Goal: Information Seeking & Learning: Learn about a topic

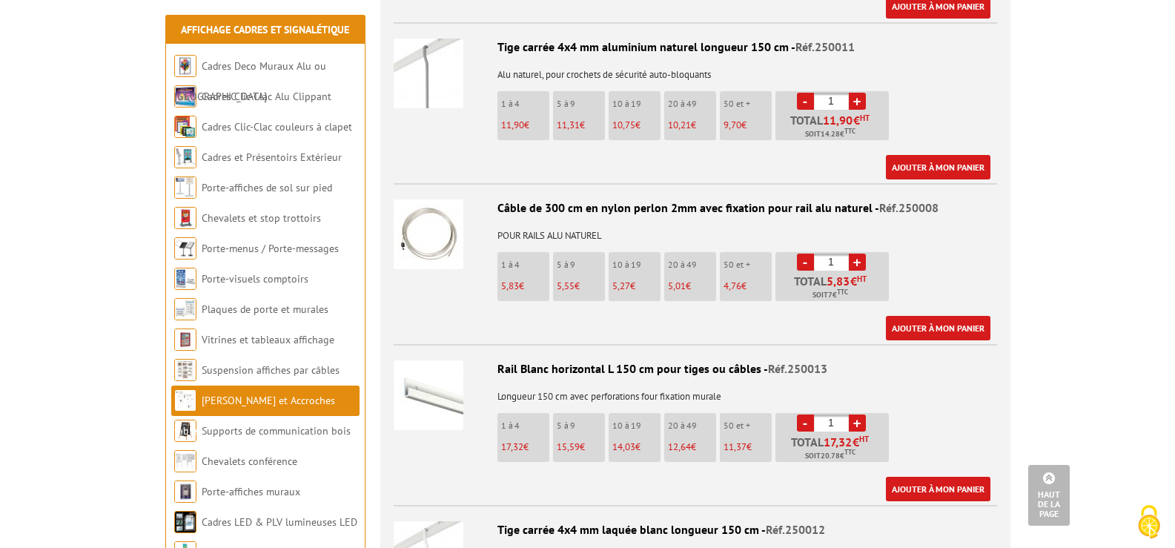
scroll to position [1631, 0]
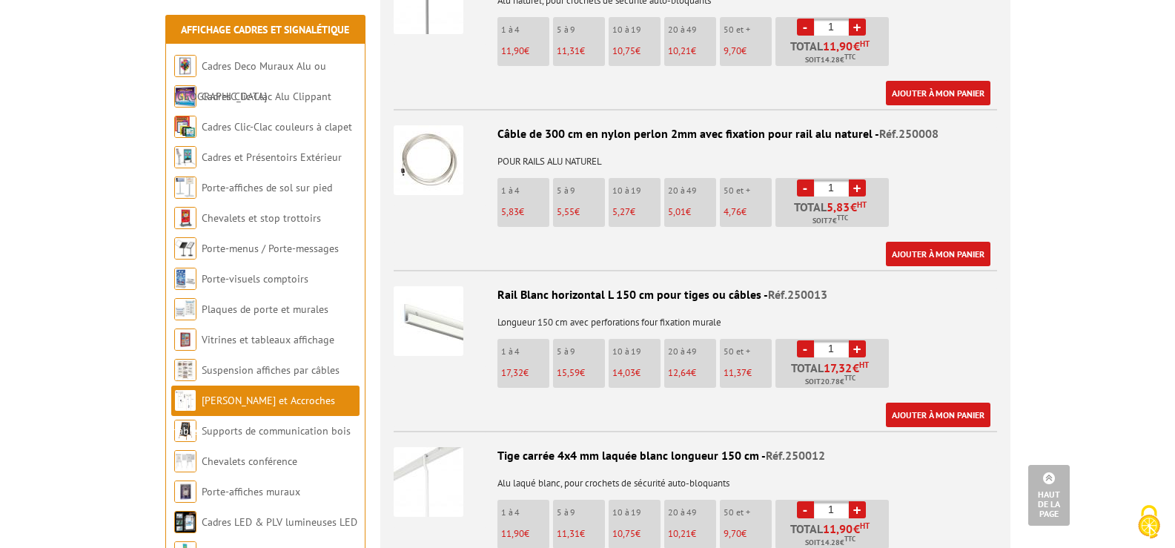
click at [431, 159] on img at bounding box center [429, 160] width 70 height 70
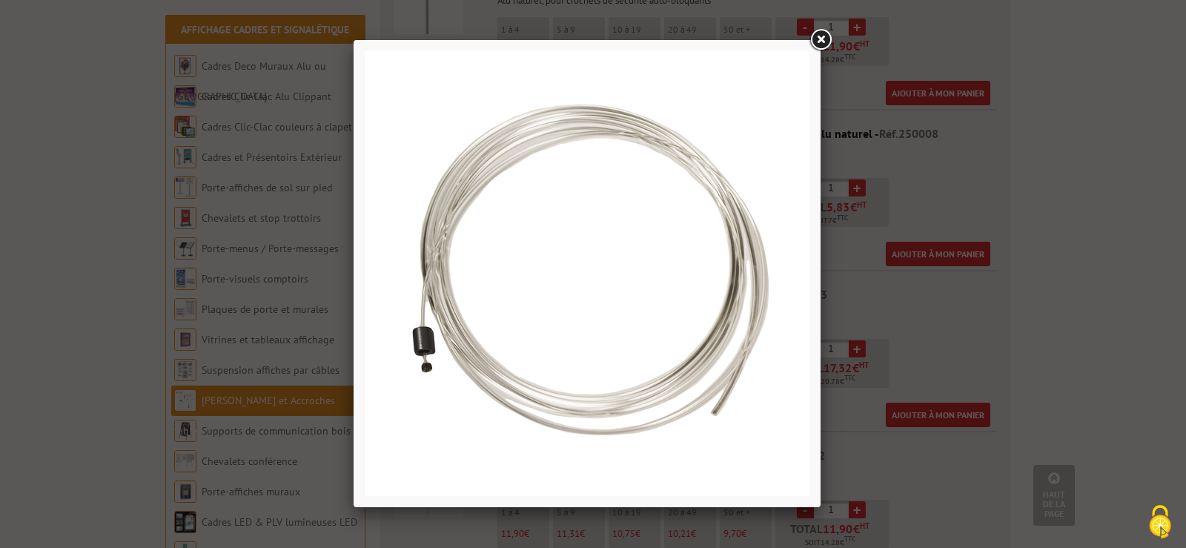
click at [825, 42] on link at bounding box center [820, 40] width 27 height 27
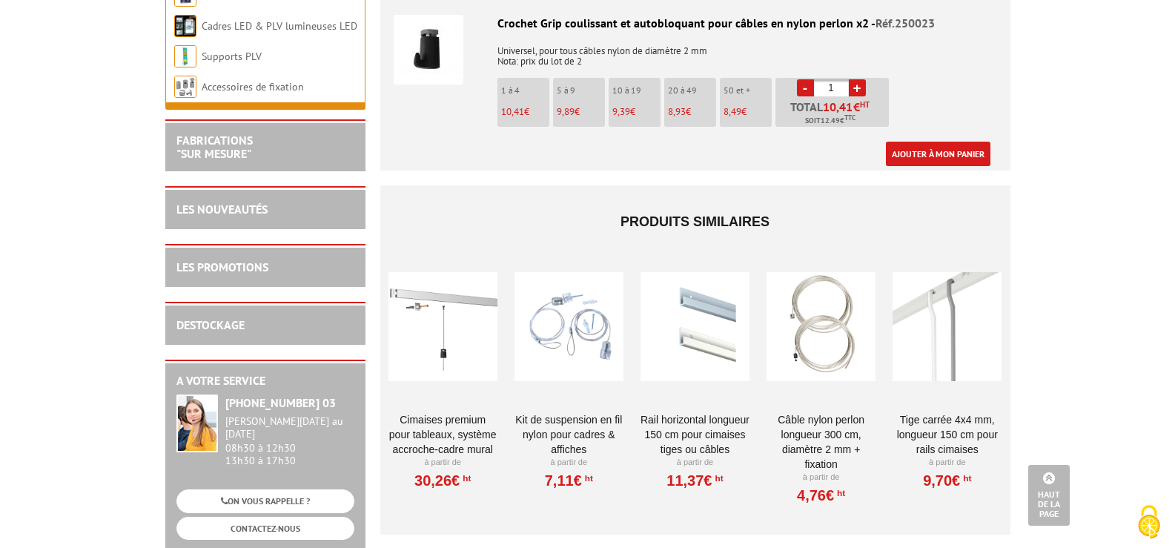
scroll to position [2743, 0]
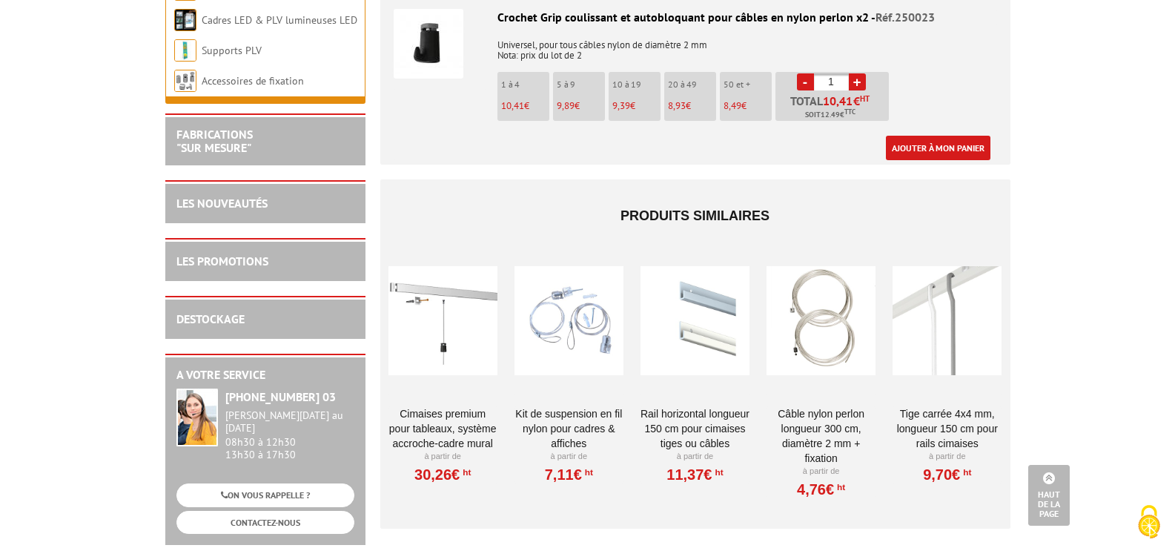
click at [579, 323] on div at bounding box center [569, 321] width 109 height 148
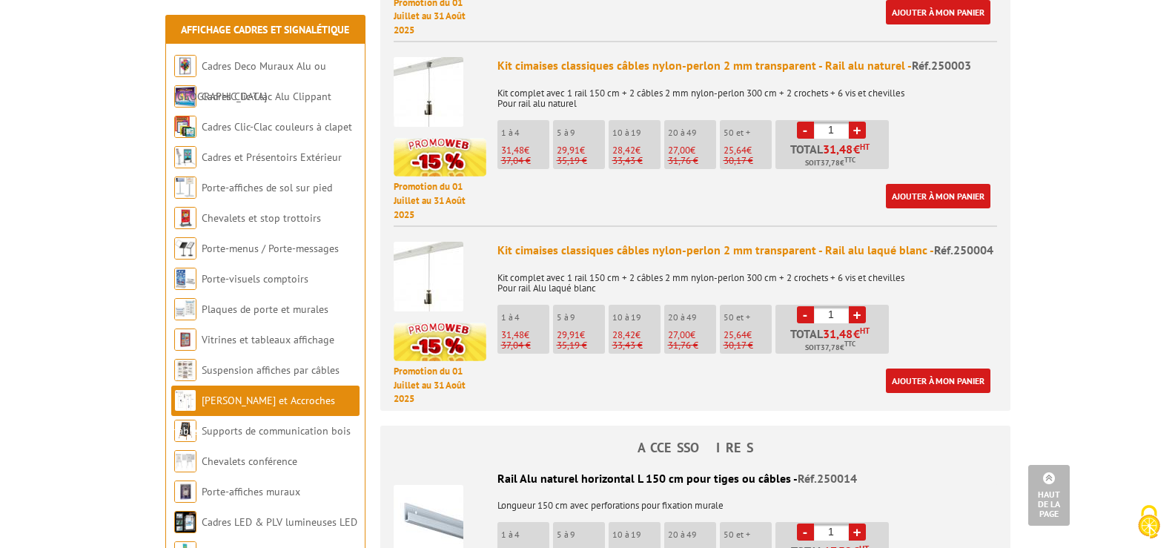
scroll to position [1038, 0]
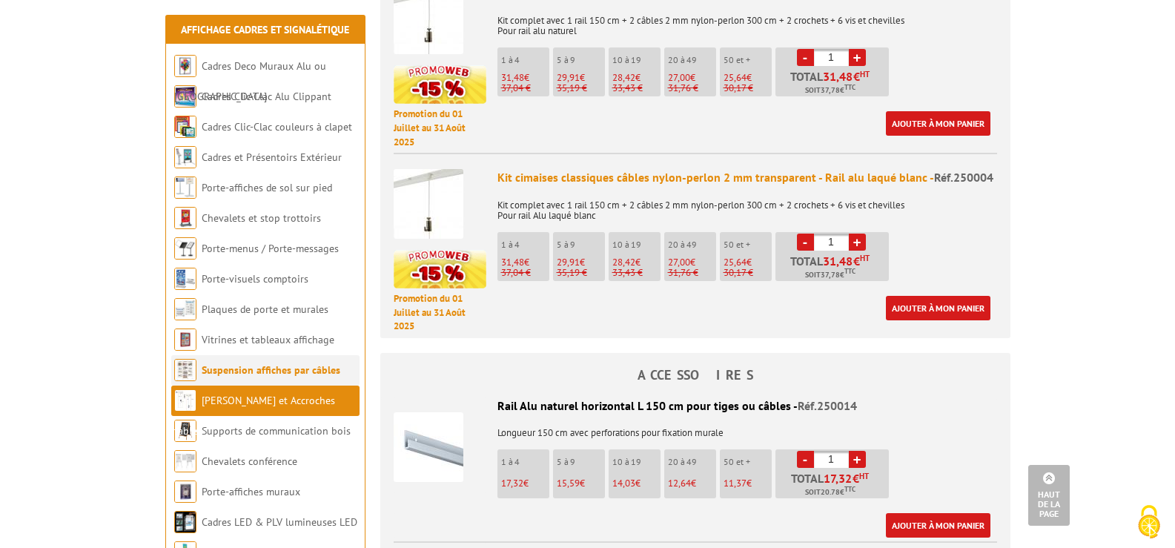
click at [258, 369] on link "Suspension affiches par câbles" at bounding box center [271, 369] width 139 height 13
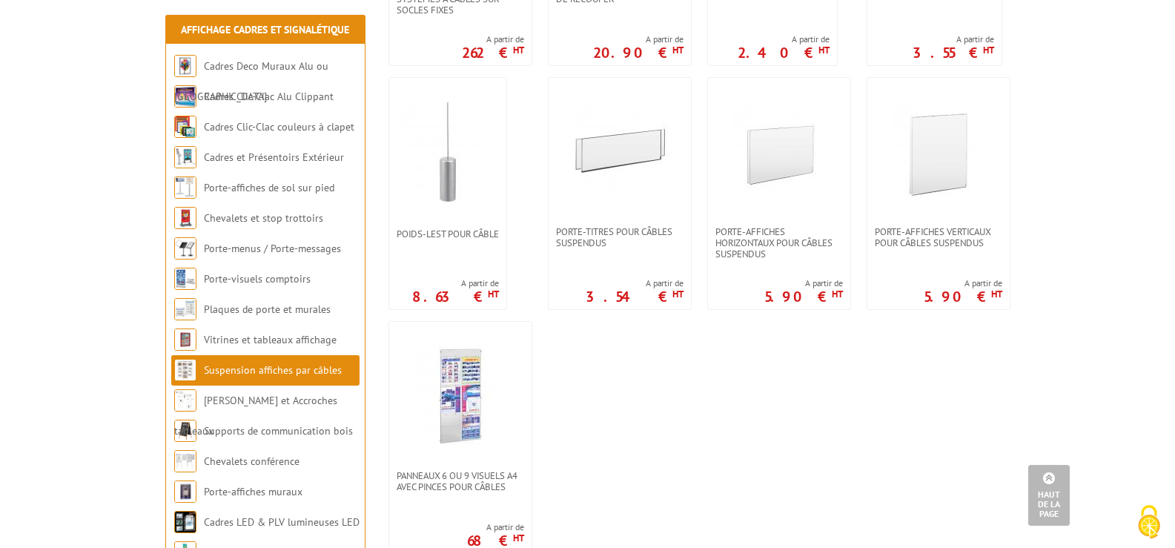
scroll to position [1260, 0]
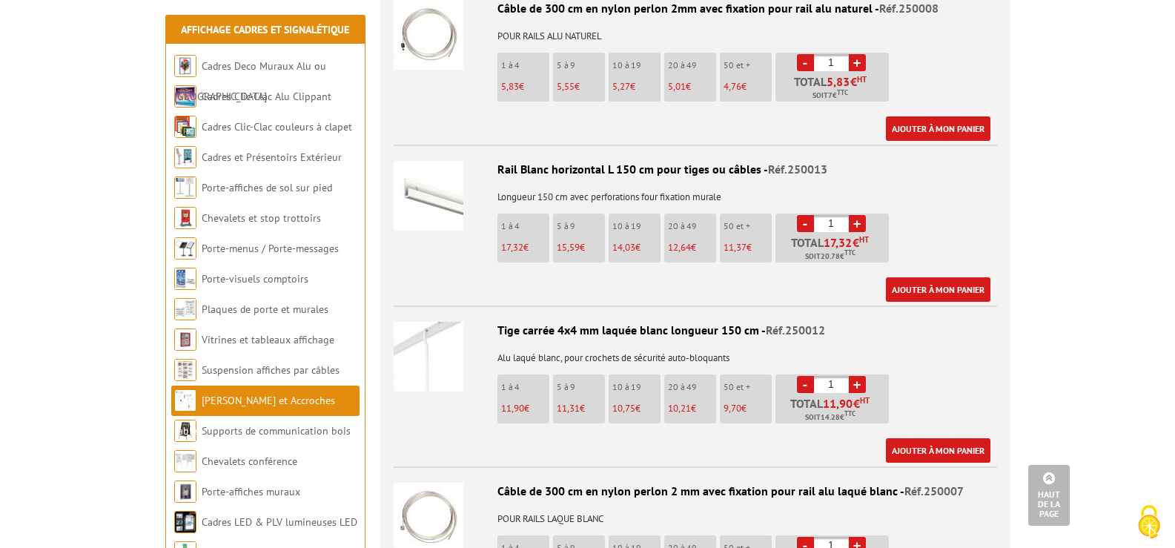
scroll to position [1858, 0]
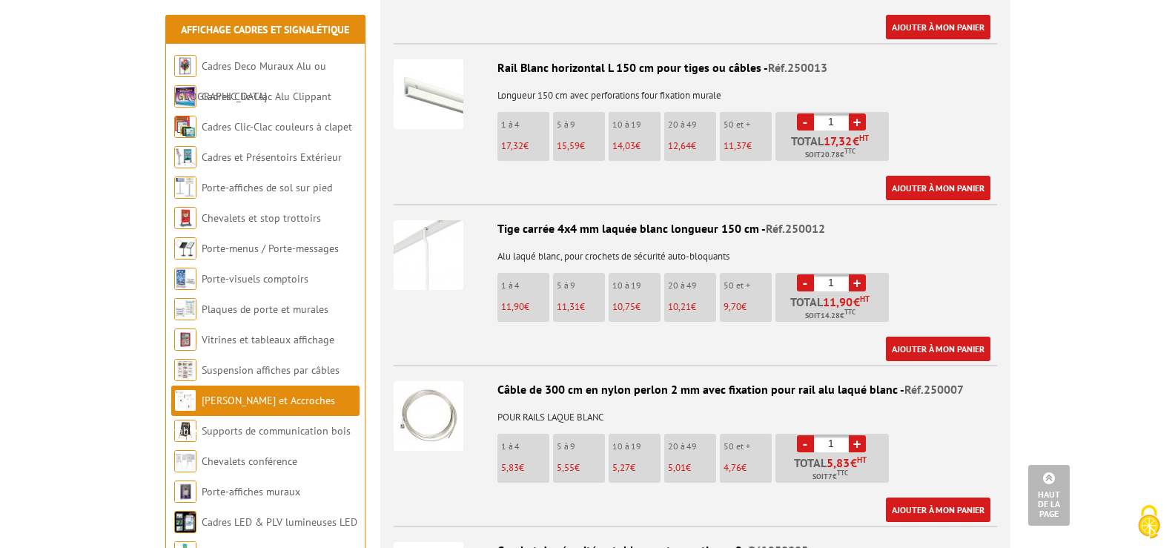
click at [431, 409] on img at bounding box center [429, 416] width 70 height 70
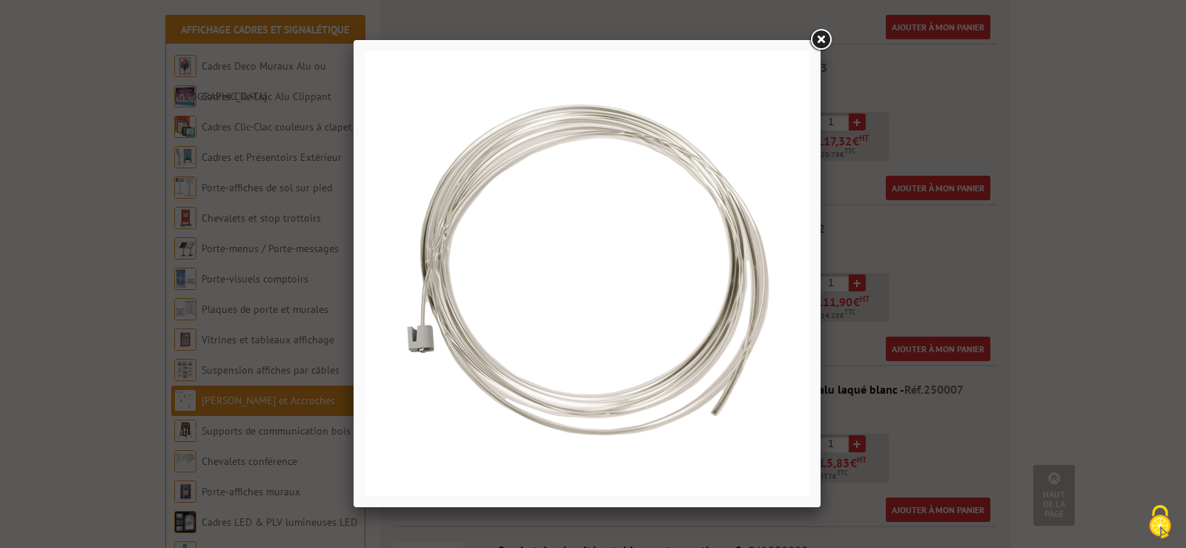
click at [819, 35] on link at bounding box center [820, 40] width 27 height 27
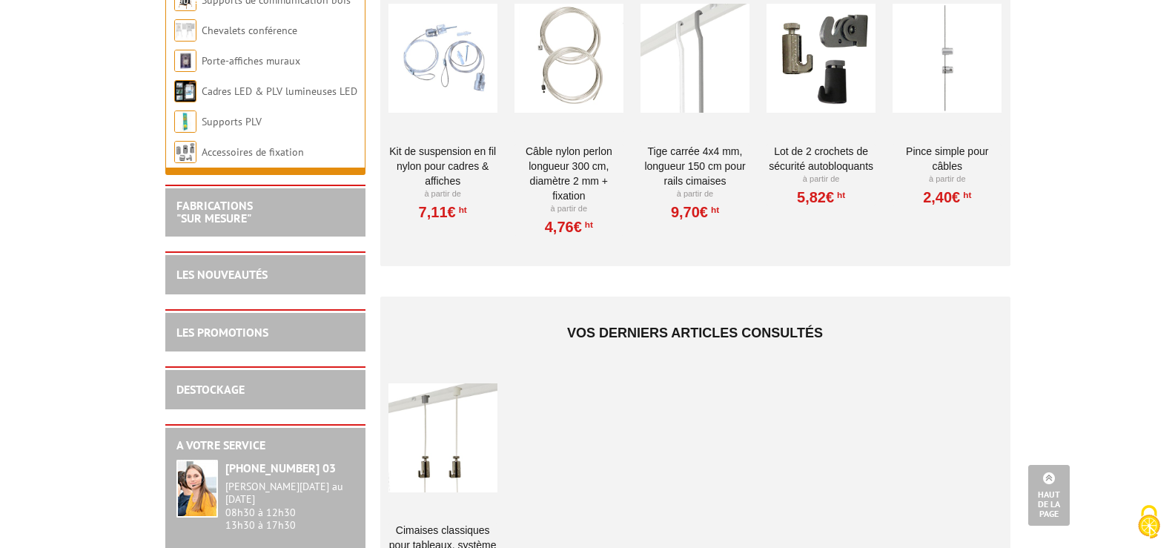
scroll to position [2970, 0]
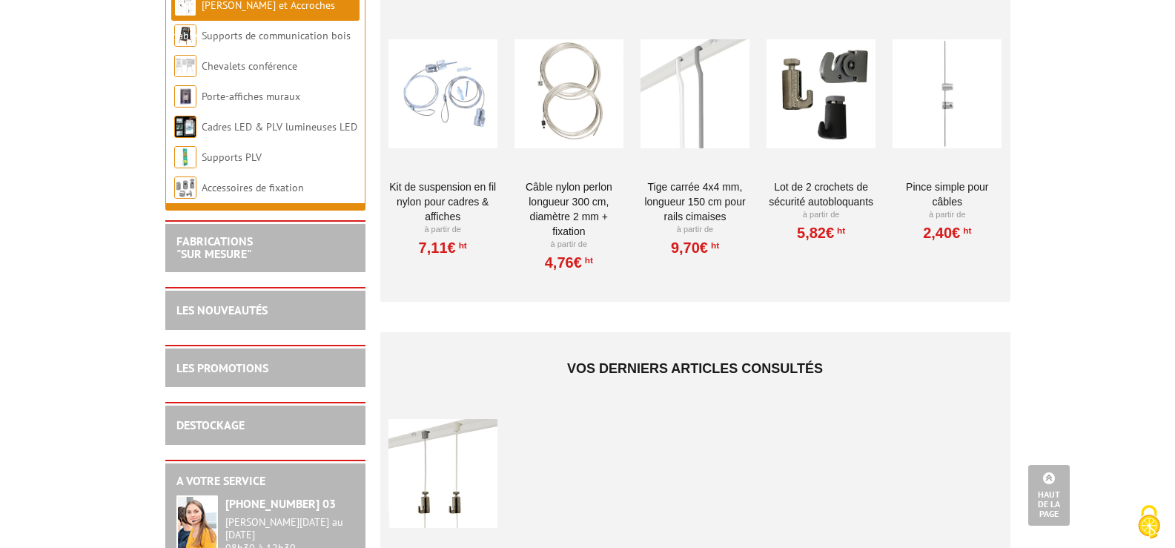
click at [938, 82] on div at bounding box center [947, 94] width 109 height 148
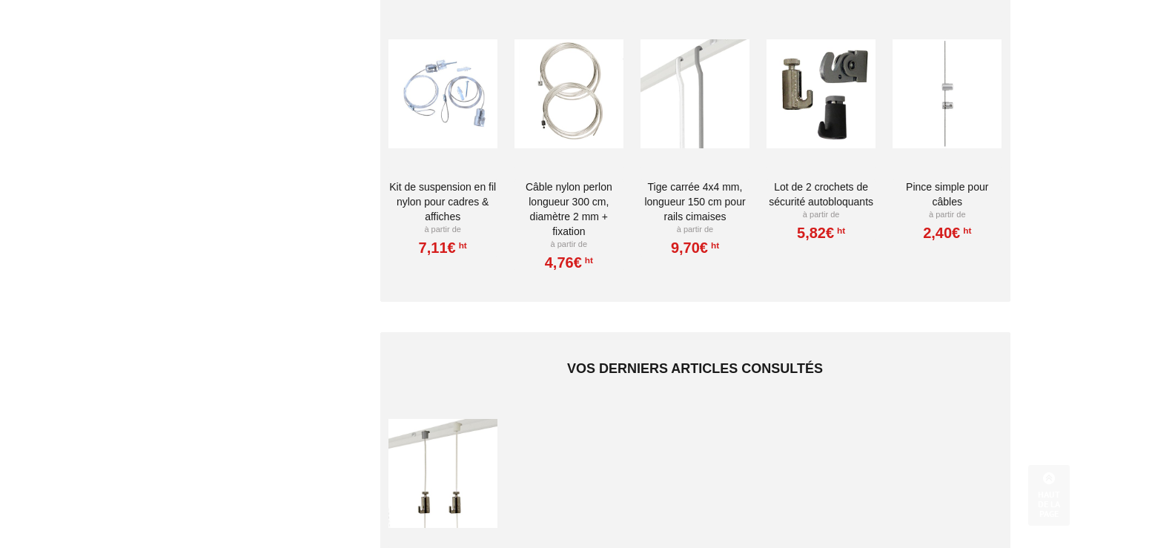
scroll to position [2970, 0]
click at [572, 95] on div at bounding box center [569, 94] width 109 height 148
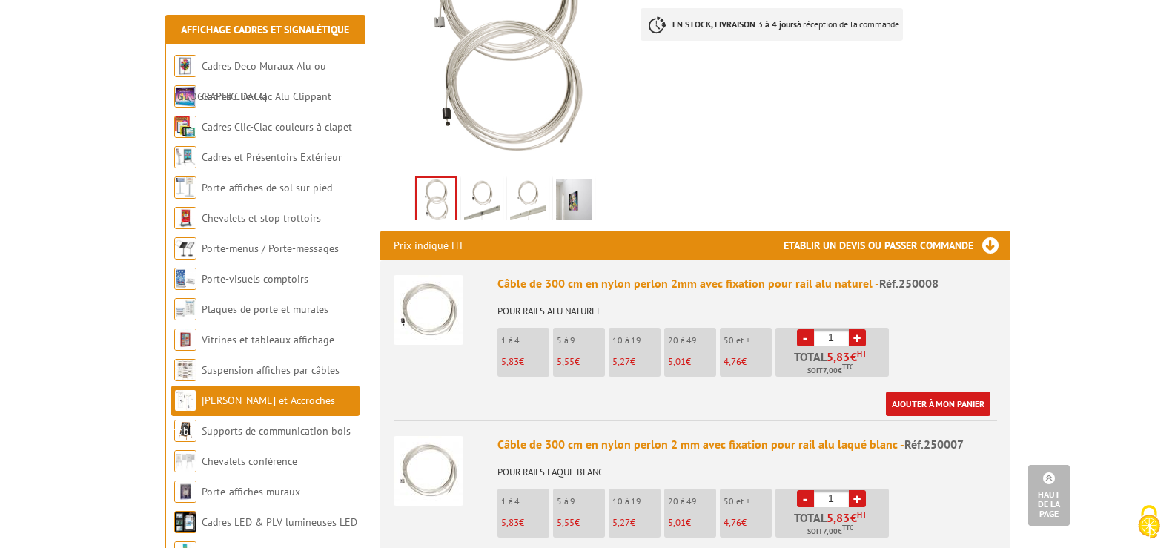
scroll to position [371, 0]
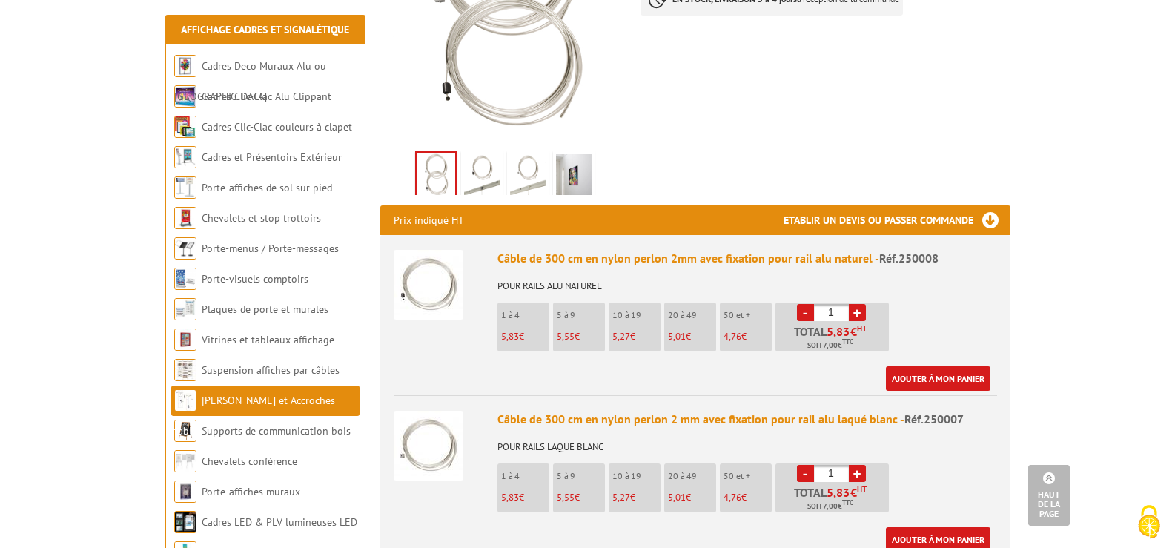
click at [435, 265] on img at bounding box center [429, 285] width 70 height 70
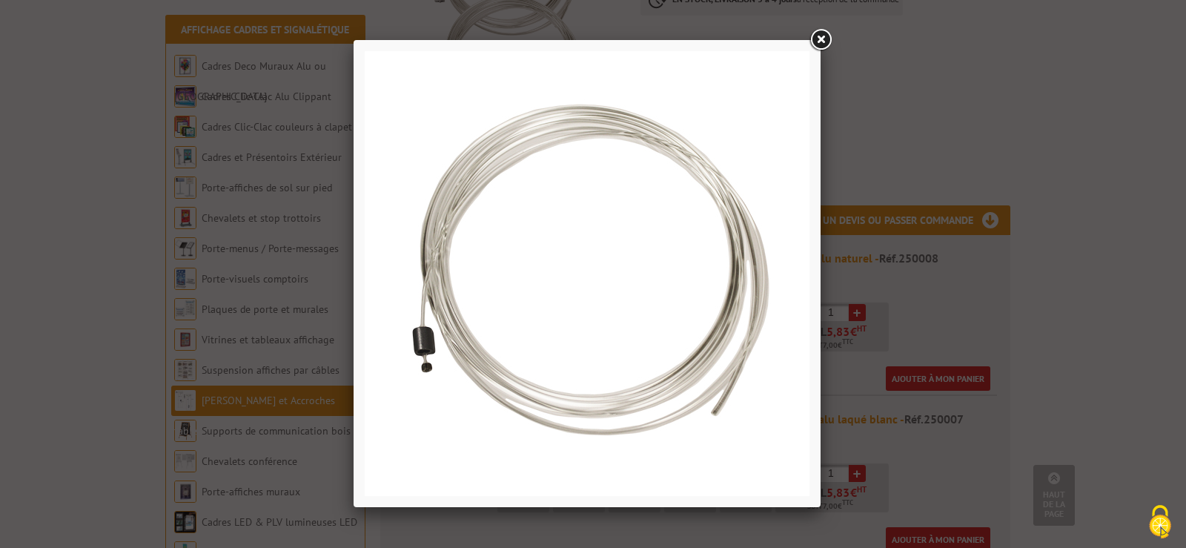
click at [817, 41] on link at bounding box center [820, 40] width 27 height 27
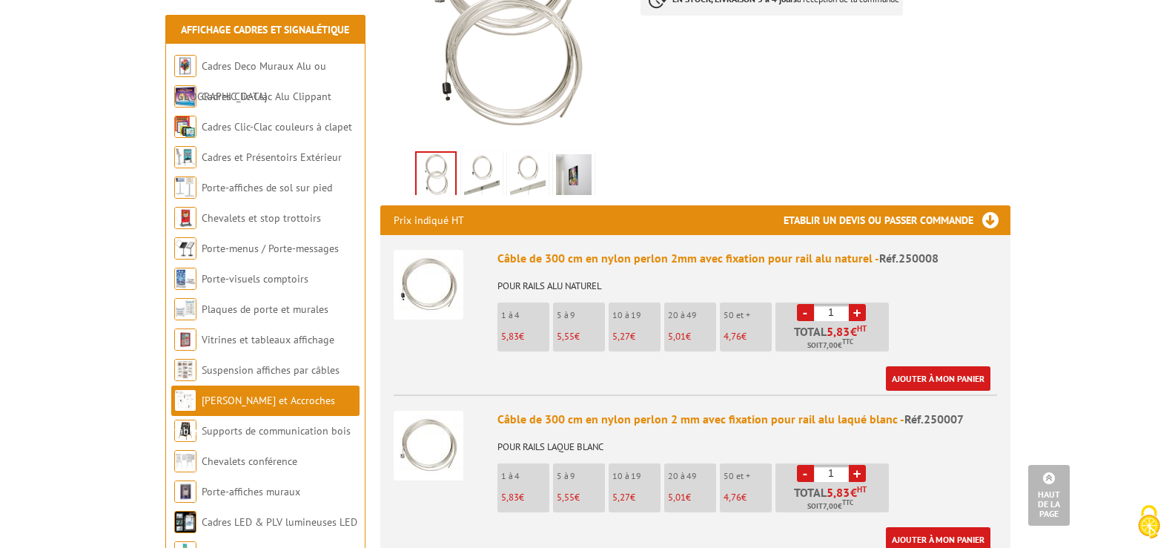
click at [425, 419] on img at bounding box center [429, 446] width 70 height 70
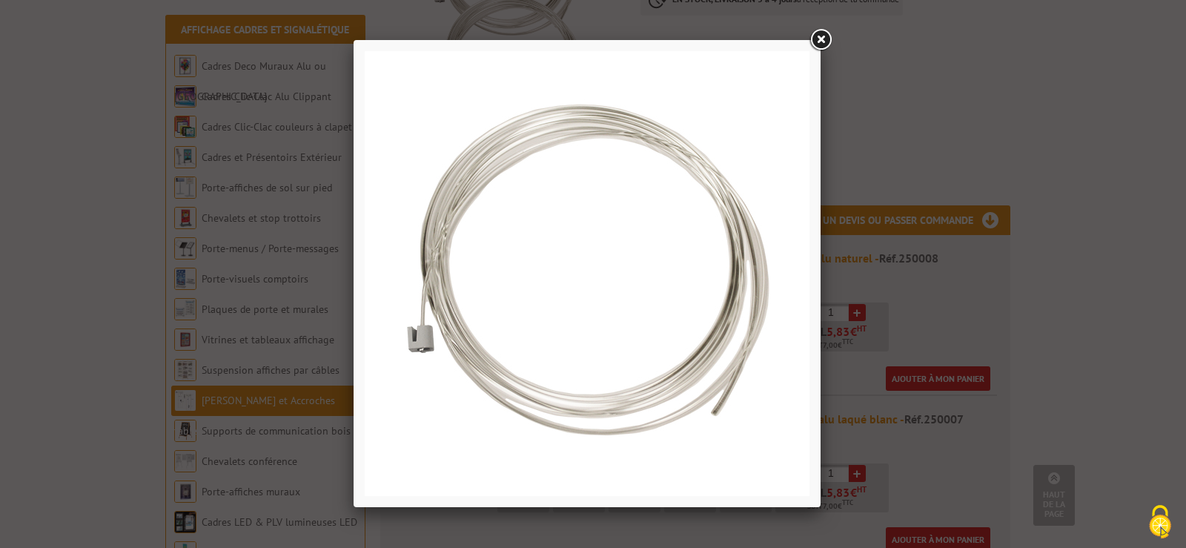
click at [819, 40] on link at bounding box center [820, 40] width 27 height 27
